Goal: Consume media (video, audio): Consume media (video, audio)

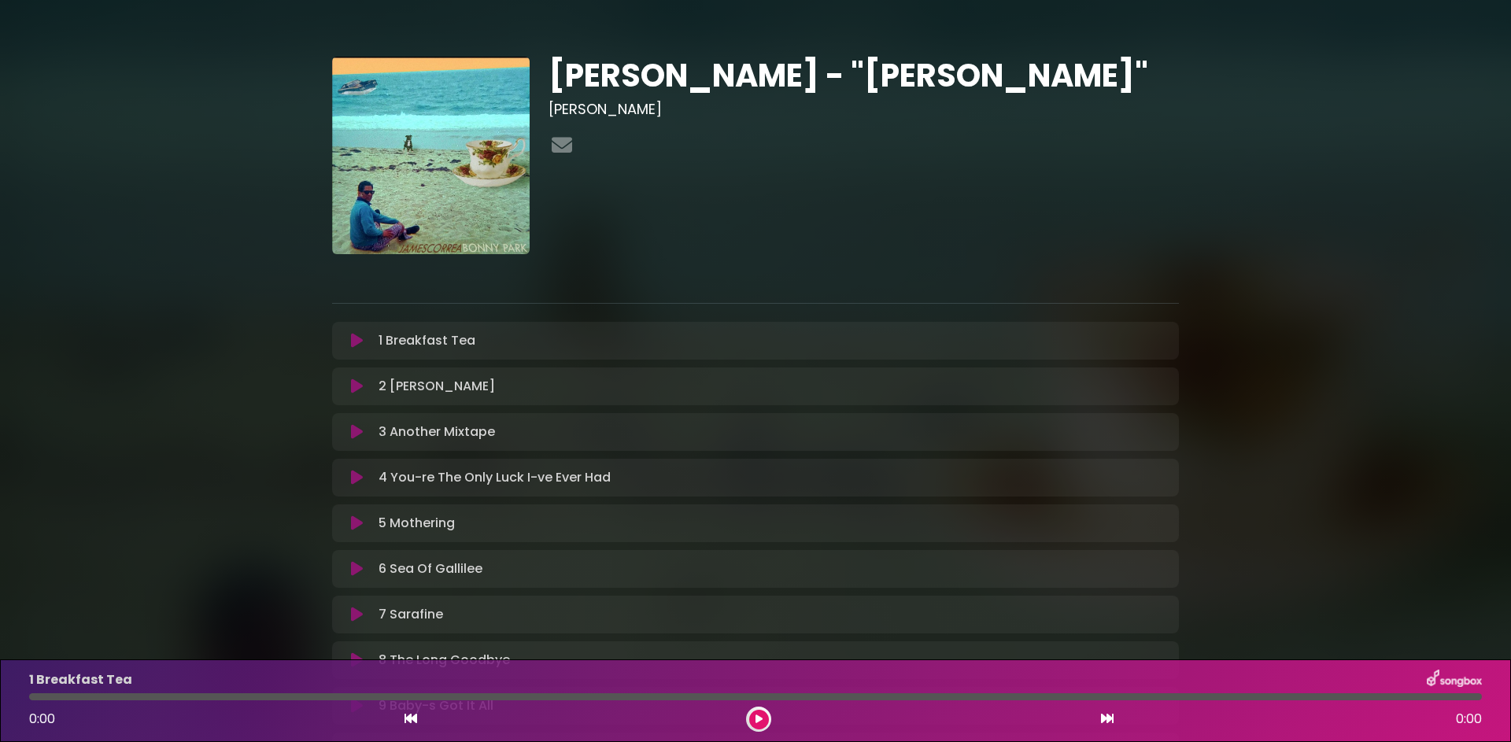
click at [356, 333] on icon at bounding box center [357, 341] width 12 height 16
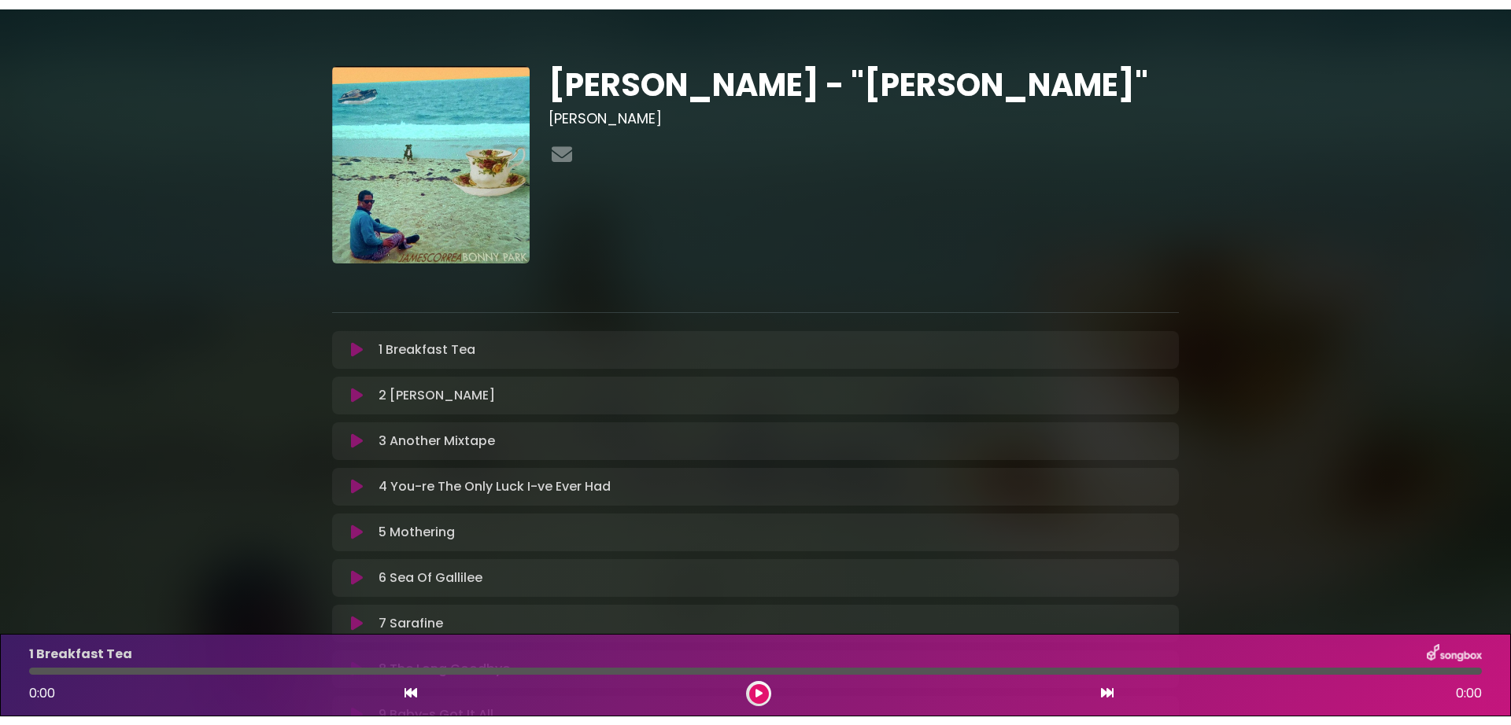
scroll to position [152, 0]
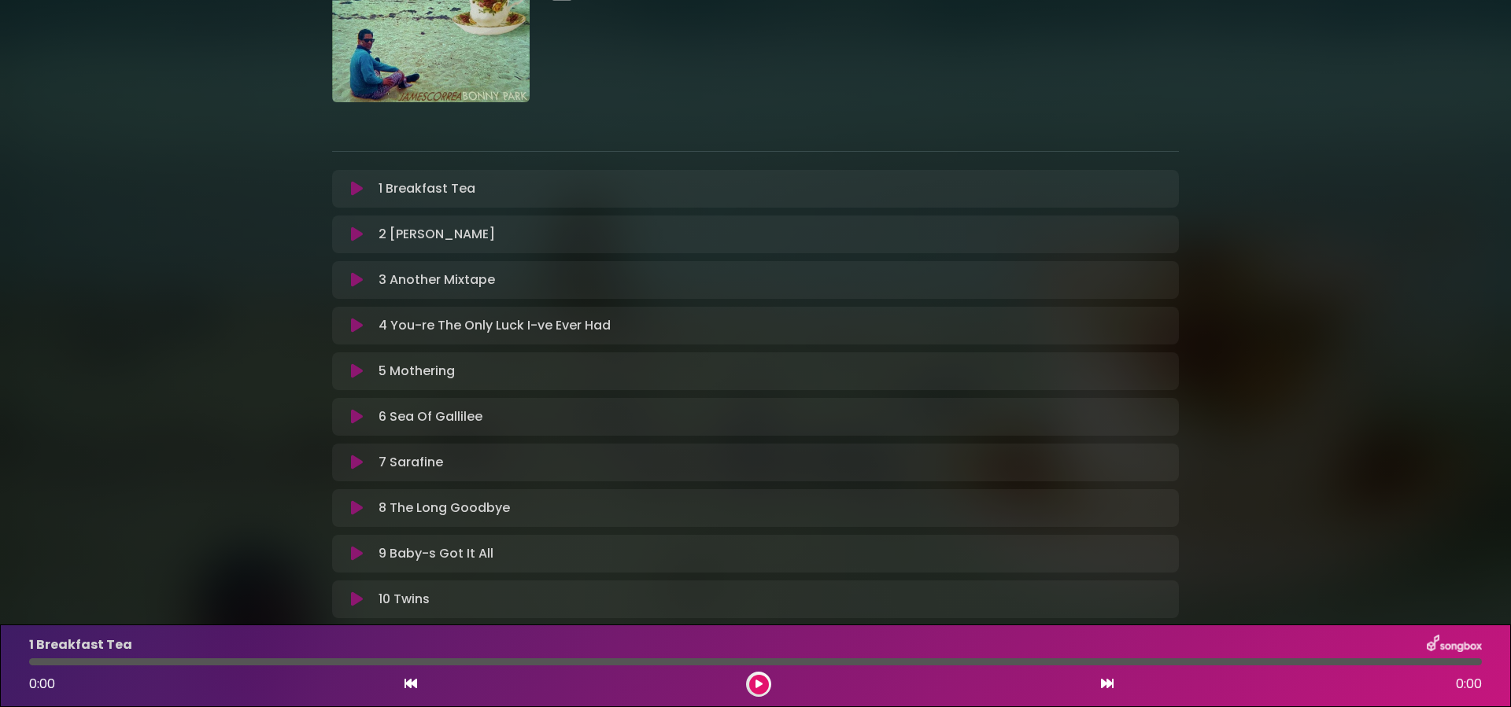
click at [355, 181] on icon at bounding box center [357, 189] width 12 height 16
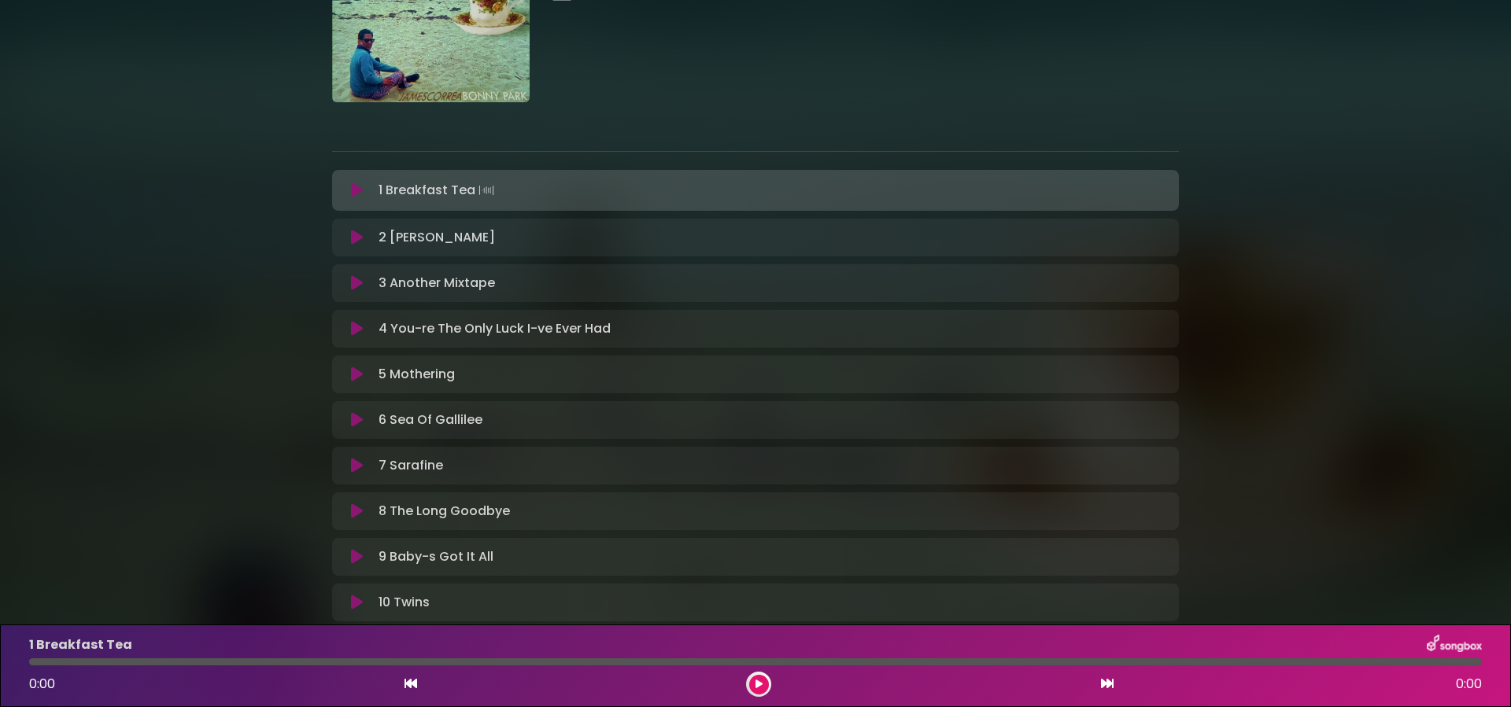
click at [355, 183] on icon at bounding box center [357, 191] width 12 height 16
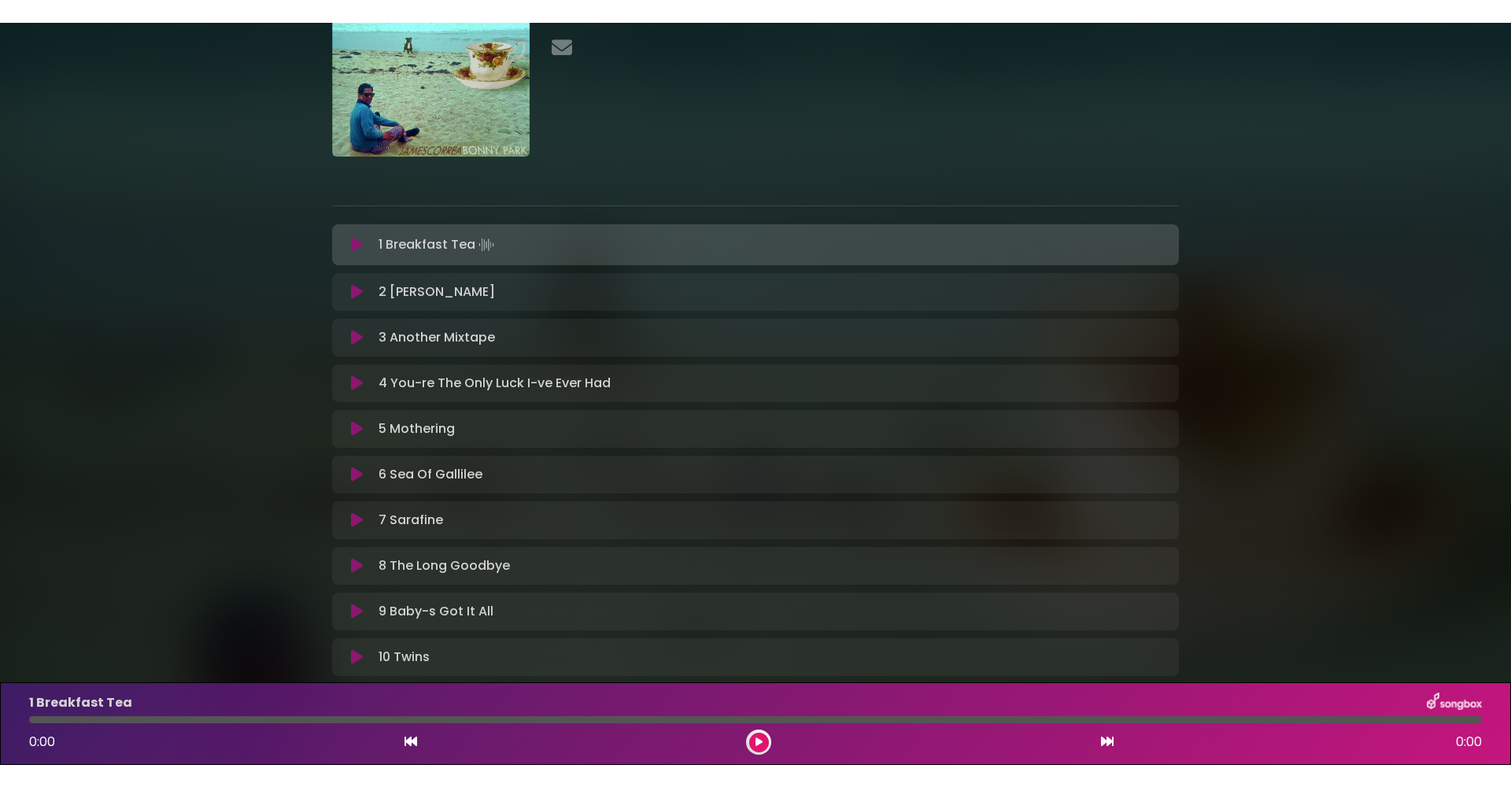
scroll to position [76, 0]
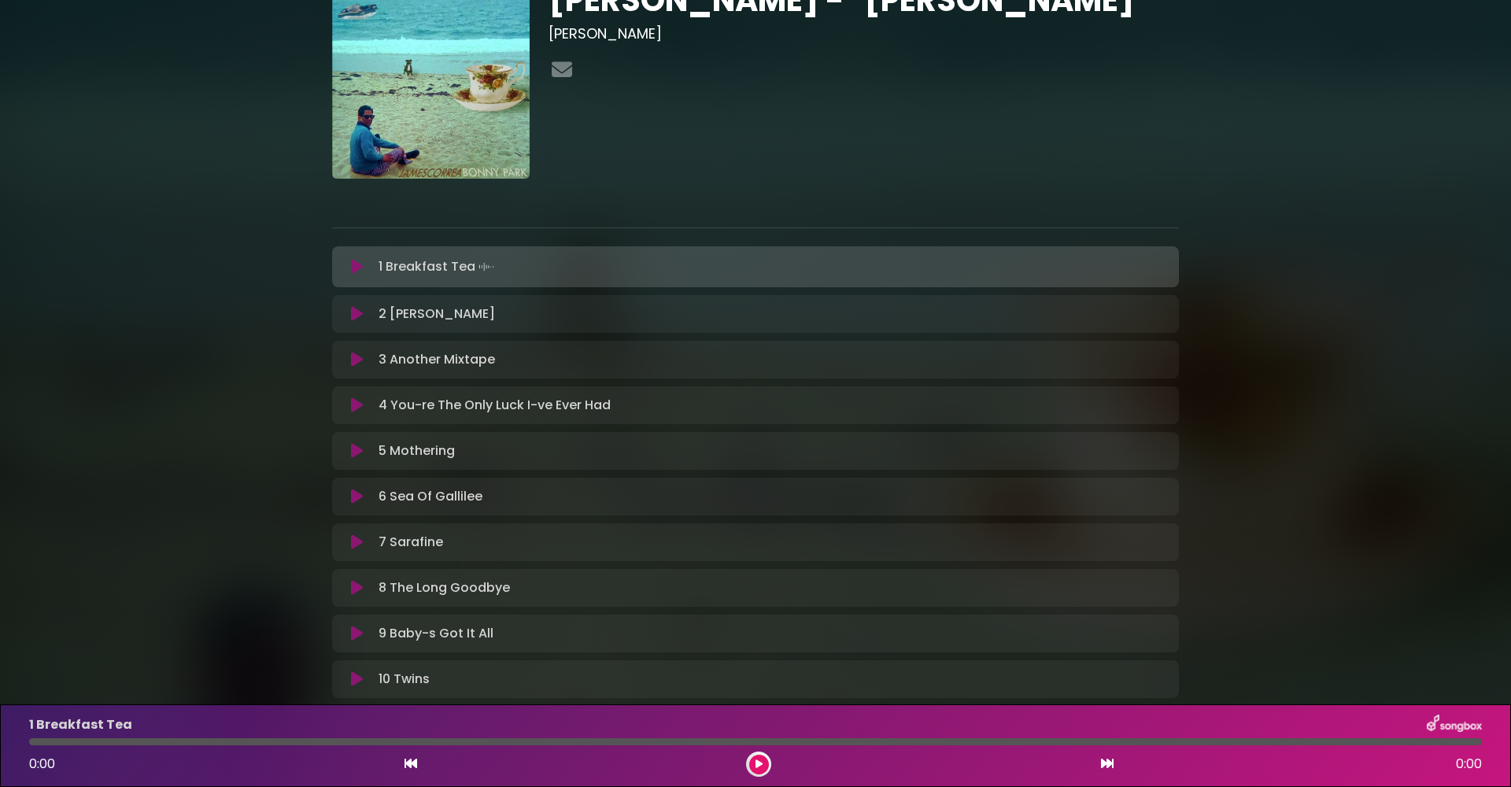
click at [761, 741] on icon at bounding box center [758, 763] width 7 height 9
click at [415, 741] on icon at bounding box center [410, 763] width 13 height 13
click at [414, 295] on div "2 [PERSON_NAME] Loading Track... Your Feedback Name" at bounding box center [755, 314] width 847 height 38
click at [422, 304] on p "2 [PERSON_NAME] Loading Track..." at bounding box center [436, 313] width 116 height 19
click at [438, 295] on div "2 [PERSON_NAME] Loading Track... Your Feedback Name" at bounding box center [755, 314] width 847 height 38
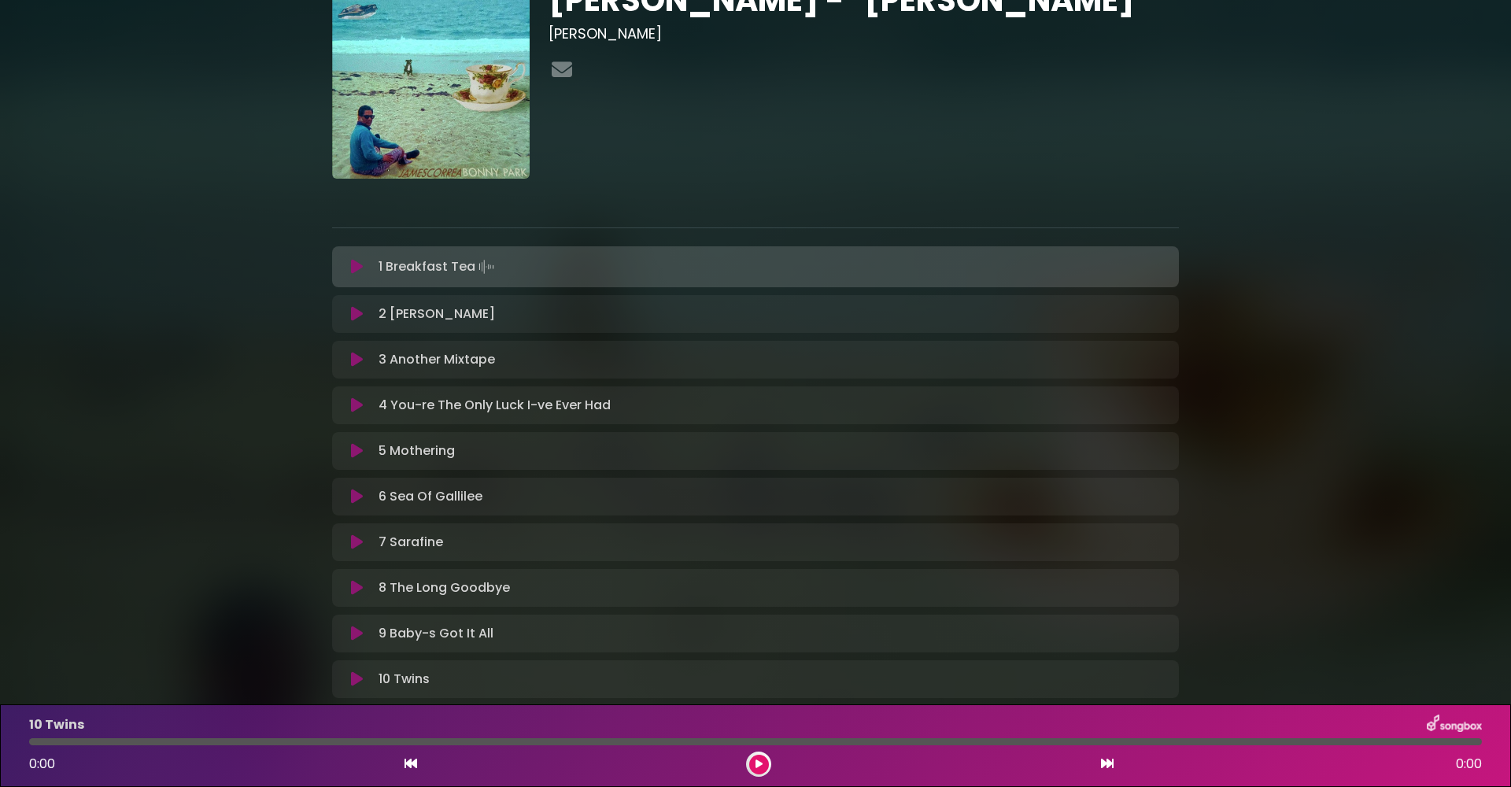
click at [574, 295] on div "2 [PERSON_NAME] Loading Track... Your Feedback Name" at bounding box center [755, 314] width 847 height 38
